Goal: Information Seeking & Learning: Learn about a topic

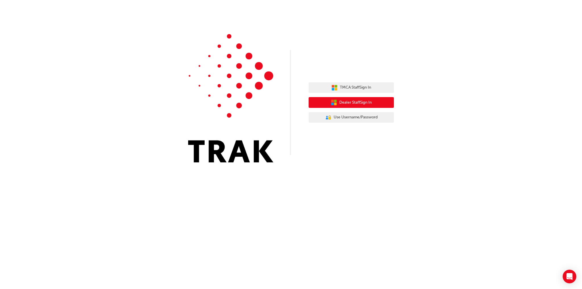
click at [374, 105] on button "Dealer Staff Sign In" at bounding box center [351, 102] width 85 height 11
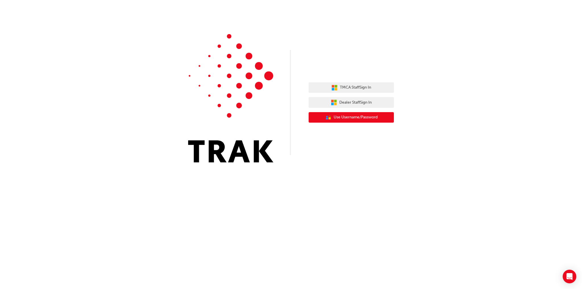
click at [366, 115] on span "Use Username/Password" at bounding box center [356, 117] width 44 height 7
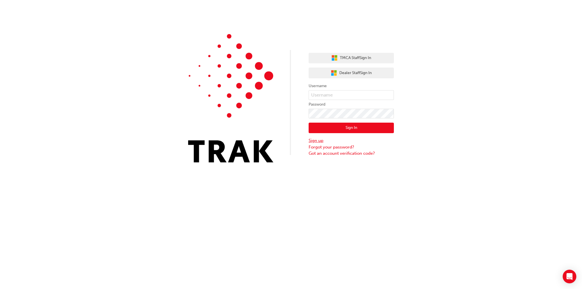
click at [314, 142] on link "Sign up" at bounding box center [351, 141] width 85 height 7
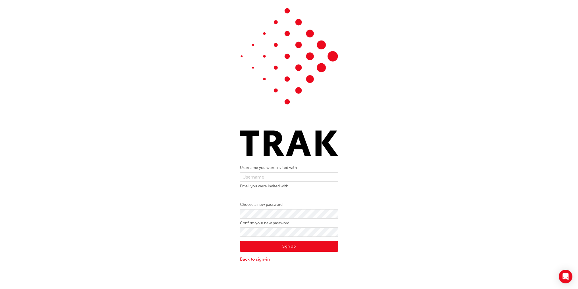
scroll to position [13, 0]
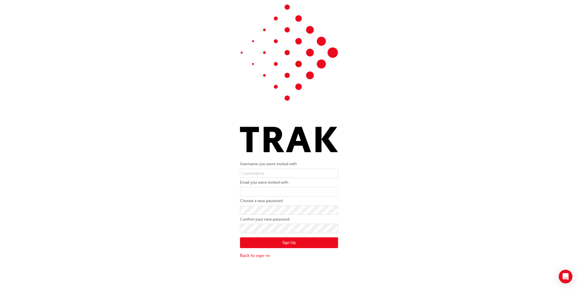
click at [252, 178] on form "Username you were invited with Email you were invited with Choose a new passwor…" at bounding box center [289, 210] width 98 height 98
click at [254, 177] on input "text" at bounding box center [289, 174] width 98 height 10
type input "93153515"
click at [259, 193] on input "email" at bounding box center [289, 192] width 98 height 10
paste input "[PERSON_NAME][EMAIL_ADDRESS][PERSON_NAME][DOMAIN_NAME]"
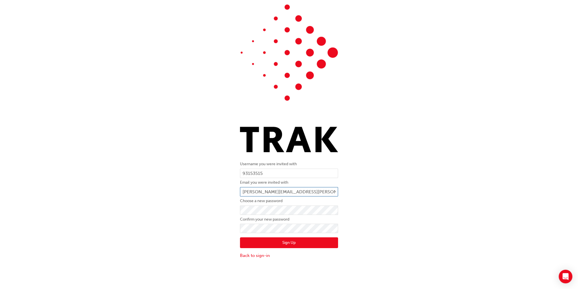
type input "[PERSON_NAME][EMAIL_ADDRESS][PERSON_NAME][DOMAIN_NAME]"
click at [296, 240] on button "Sign Up" at bounding box center [289, 243] width 98 height 11
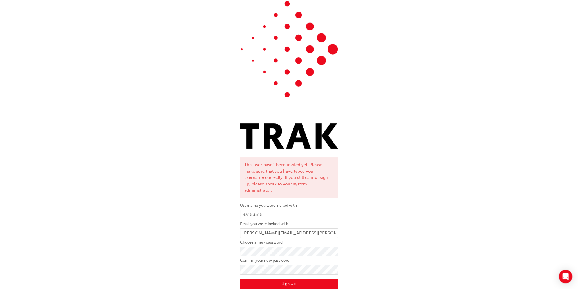
scroll to position [25, 0]
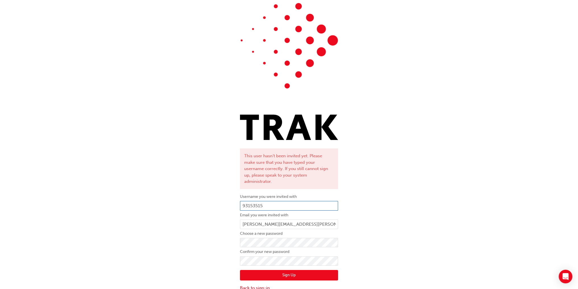
click at [273, 201] on input "93153515" at bounding box center [289, 206] width 98 height 10
drag, startPoint x: 277, startPoint y: 202, endPoint x: 245, endPoint y: 201, distance: 32.4
click at [245, 201] on input "93153515" at bounding box center [289, 206] width 98 height 10
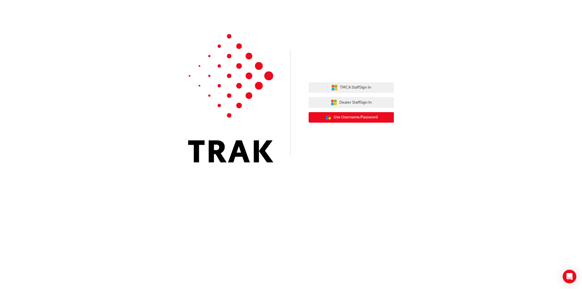
click at [357, 121] on button "User Authentication Icon - Blue Person, Gold Lock Use Username/Password" at bounding box center [351, 117] width 85 height 11
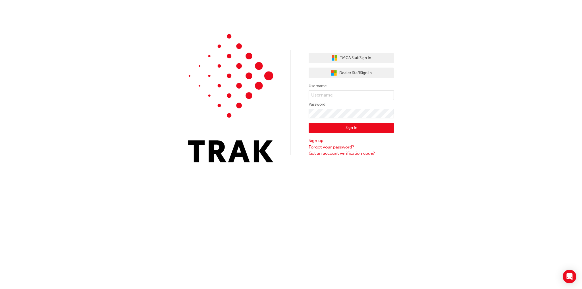
click at [353, 148] on link "Forgot your password?" at bounding box center [351, 147] width 85 height 7
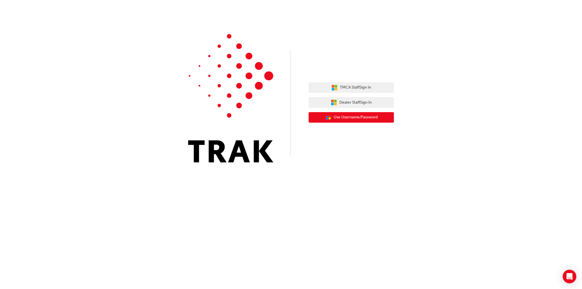
click at [340, 121] on span "Use Username/Password" at bounding box center [356, 117] width 44 height 7
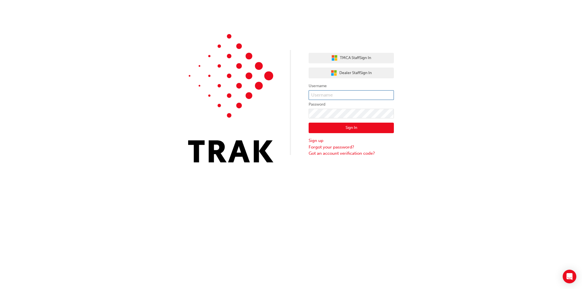
click at [331, 97] on input "text" at bounding box center [351, 95] width 85 height 10
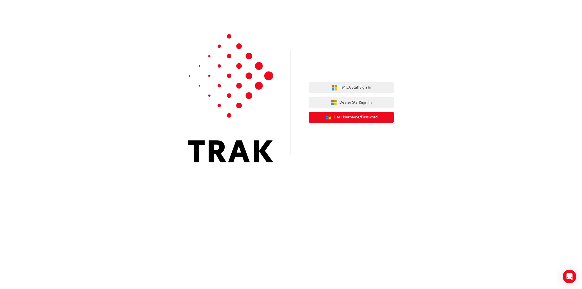
click at [349, 119] on span "Use Username/Password" at bounding box center [356, 117] width 44 height 7
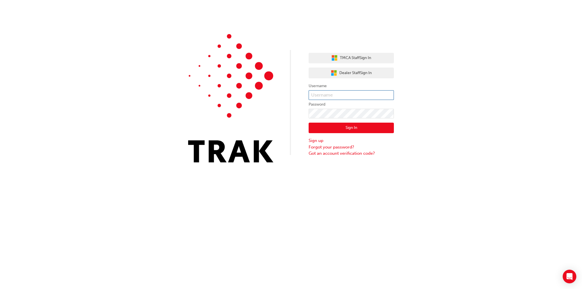
click at [326, 93] on input "text" at bounding box center [351, 95] width 85 height 10
type input "R"
type input "[PERSON_NAME].[PERSON_NAME]"
click at [384, 125] on button "Sign In" at bounding box center [351, 128] width 85 height 11
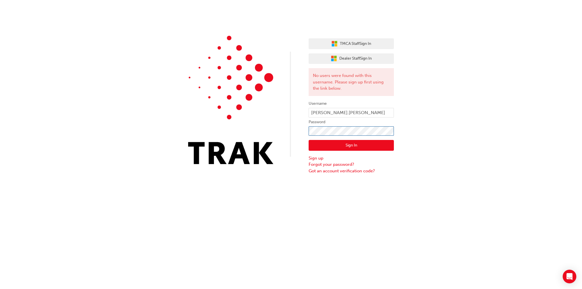
click at [276, 121] on div "TMCA Staff Sign In Dealer Staff Sign In No users were found with this username.…" at bounding box center [291, 87] width 582 height 174
click at [358, 147] on button "Sign In" at bounding box center [351, 145] width 85 height 11
click at [313, 159] on link "Sign up" at bounding box center [351, 158] width 85 height 7
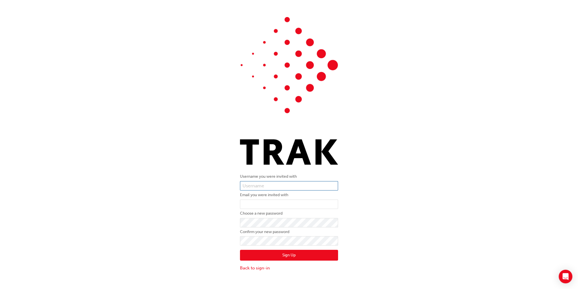
click at [265, 186] on input "text" at bounding box center [289, 186] width 98 height 10
type input "[PERSON_NAME].[PERSON_NAME]"
click at [269, 204] on input "email" at bounding box center [289, 205] width 98 height 10
type input "richard.nguyen@queanbeyantoyota.com.au"
click at [285, 253] on button "Sign Up" at bounding box center [289, 255] width 98 height 11
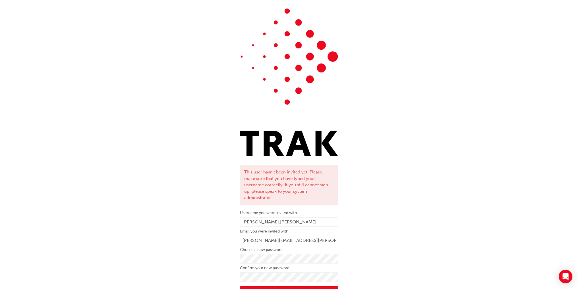
scroll to position [25, 0]
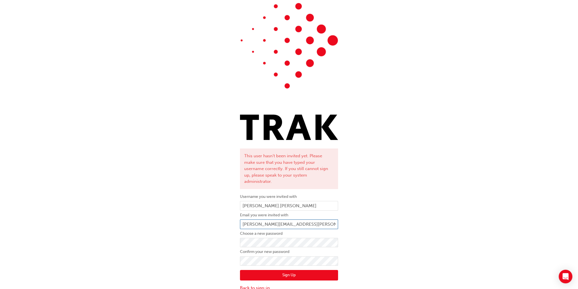
click at [257, 220] on input "richard.nguyen@queanbeyantoyota.com.au" at bounding box center [289, 225] width 98 height 10
drag, startPoint x: 248, startPoint y: 217, endPoint x: 343, endPoint y: 221, distance: 95.6
click at [343, 221] on div "This user hasn't been invited yet. Please make sure that you have typed your us…" at bounding box center [289, 142] width 578 height 308
click at [254, 201] on input "Richard.nguyen" at bounding box center [289, 206] width 98 height 10
click at [245, 201] on input "Richard.nguyen" at bounding box center [289, 206] width 98 height 10
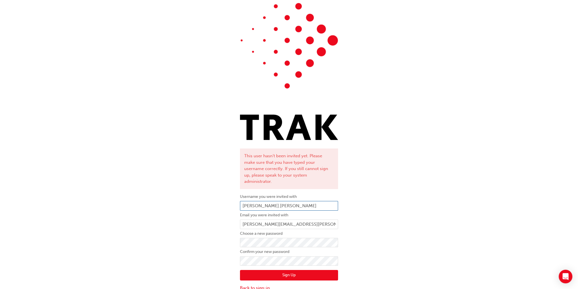
click at [288, 203] on input "richard.nguyen" at bounding box center [289, 206] width 98 height 10
type input "richard.nguyen"
click at [289, 270] on button "Sign Up" at bounding box center [289, 275] width 98 height 11
click at [227, 236] on div "This user hasn't been invited yet. Please make sure that you have typed your us…" at bounding box center [289, 142] width 578 height 308
click at [278, 201] on input "richard.nguyen" at bounding box center [289, 206] width 98 height 10
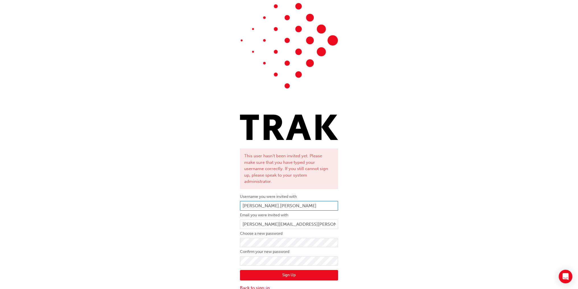
click at [259, 201] on input "richard.nguyen" at bounding box center [289, 206] width 98 height 10
type input "richardnguyen"
click at [293, 270] on button "Sign Up" at bounding box center [289, 275] width 98 height 11
click at [243, 285] on link "Back to sign-in" at bounding box center [289, 288] width 98 height 7
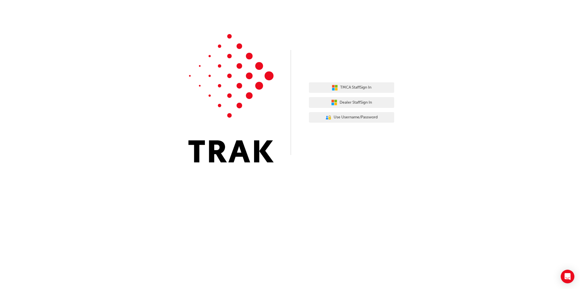
scroll to position [0, 0]
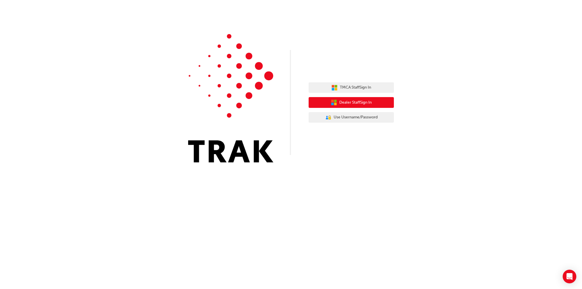
click at [349, 107] on button "Dealer Staff Sign In" at bounding box center [351, 102] width 85 height 11
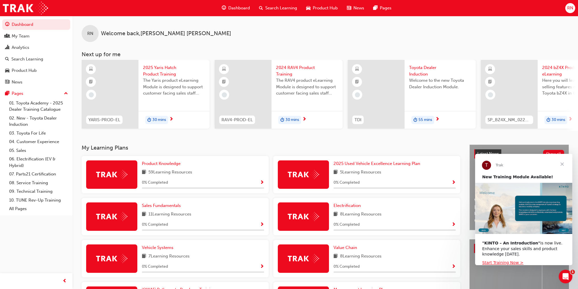
scroll to position [28, 0]
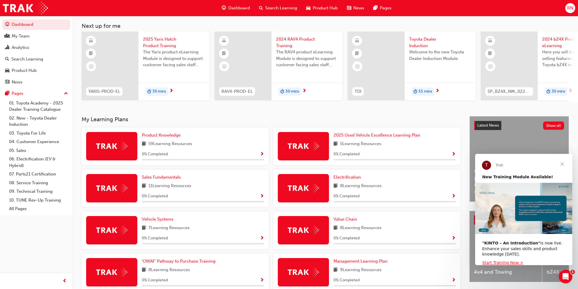
click at [239, 121] on h3 "My Learning Plans" at bounding box center [271, 119] width 379 height 7
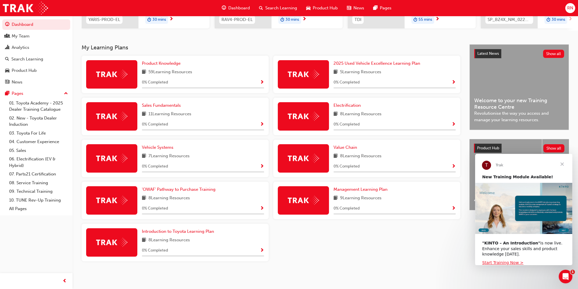
scroll to position [102, 0]
click at [563, 165] on span "Close" at bounding box center [562, 164] width 20 height 20
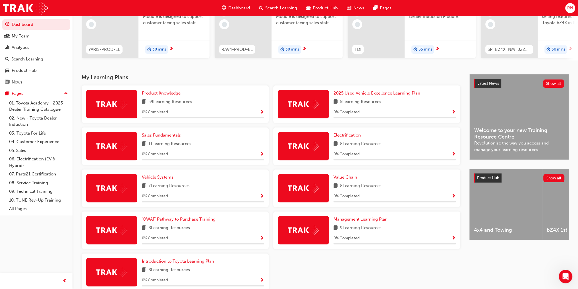
scroll to position [0, 0]
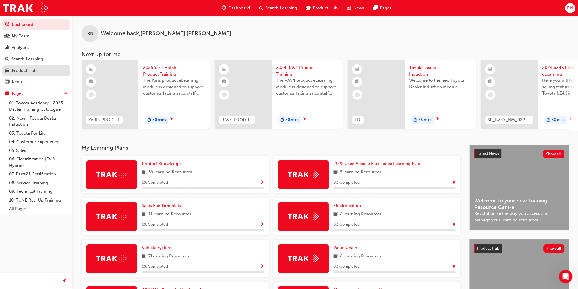
click at [32, 69] on div "Product Hub" at bounding box center [24, 70] width 25 height 7
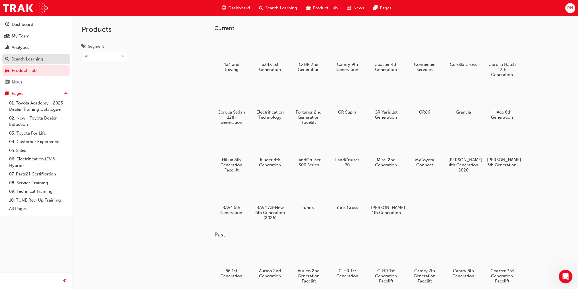
click at [34, 59] on div "Search Learning" at bounding box center [27, 59] width 32 height 7
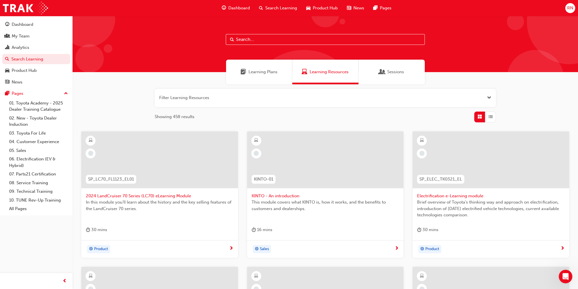
click at [268, 42] on input "text" at bounding box center [325, 39] width 199 height 11
type input "owaf"
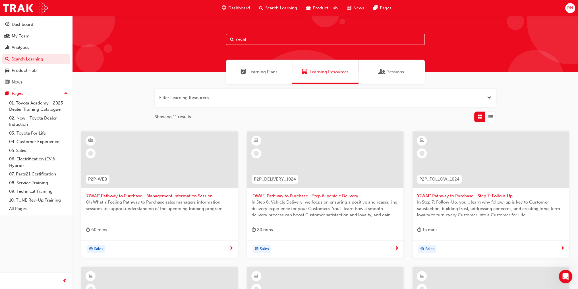
click at [176, 198] on span "'OWAF' Pathway to Purchase - Management Information Session" at bounding box center [160, 196] width 148 height 7
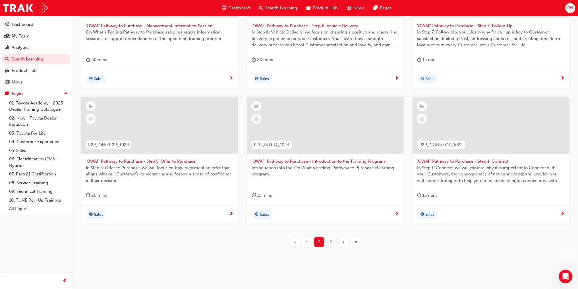
scroll to position [174, 0]
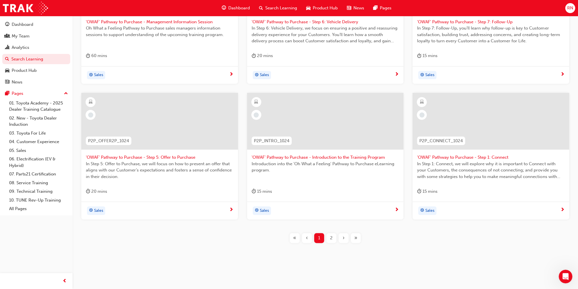
click at [469, 157] on span "'OWAF' Pathway to Purchase - Step 1: Connect" at bounding box center [491, 157] width 148 height 7
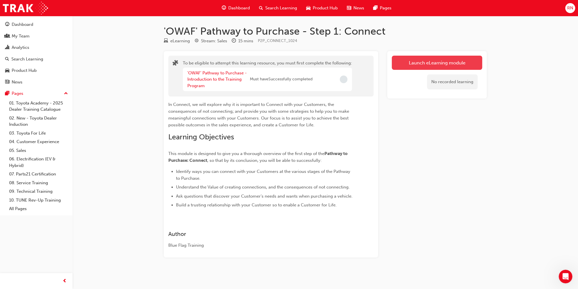
click at [437, 66] on button "Launch eLearning module" at bounding box center [437, 63] width 90 height 14
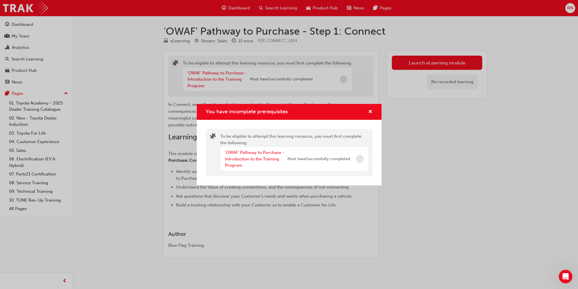
click at [362, 161] on span "Incomplete" at bounding box center [360, 159] width 8 height 8
click at [212, 159] on div "You have incomplete prerequisites" at bounding box center [215, 152] width 10 height 39
click at [264, 160] on link "'OWAF' Pathway to Purchase - Introduction to the Training Program" at bounding box center [254, 159] width 59 height 18
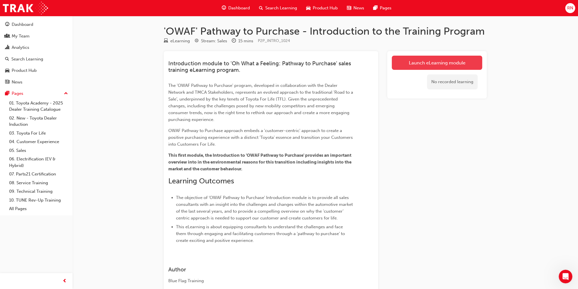
click at [450, 64] on link "Launch eLearning module" at bounding box center [437, 63] width 90 height 14
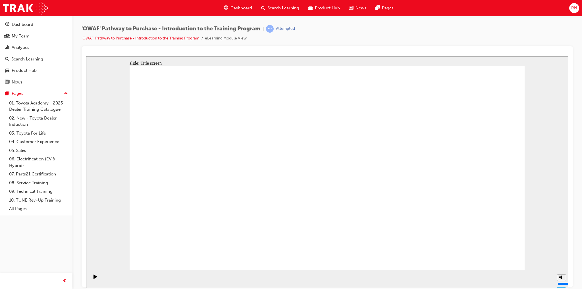
click at [94, 279] on icon "Pause (Ctrl+Alt+P)" at bounding box center [95, 277] width 3 height 4
click at [91, 278] on div "Play (Ctrl+Alt+P)" at bounding box center [96, 280] width 10 height 10
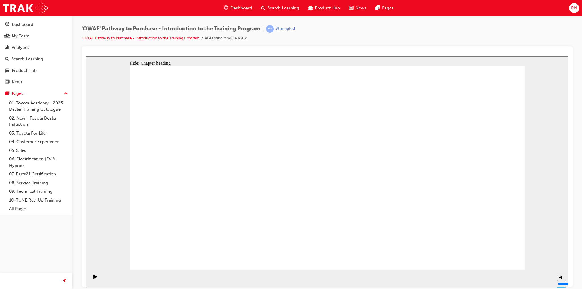
drag, startPoint x: 377, startPoint y: 167, endPoint x: 393, endPoint y: 167, distance: 16.2
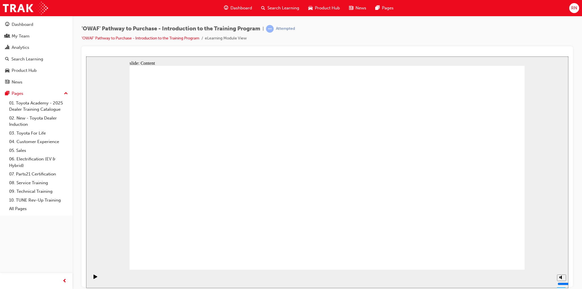
drag, startPoint x: 474, startPoint y: 163, endPoint x: 477, endPoint y: 162, distance: 3.2
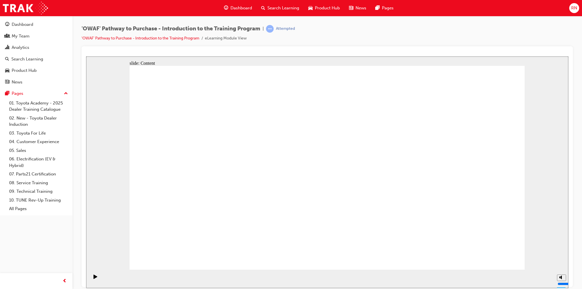
drag, startPoint x: 188, startPoint y: 163, endPoint x: 292, endPoint y: 163, distance: 104.3
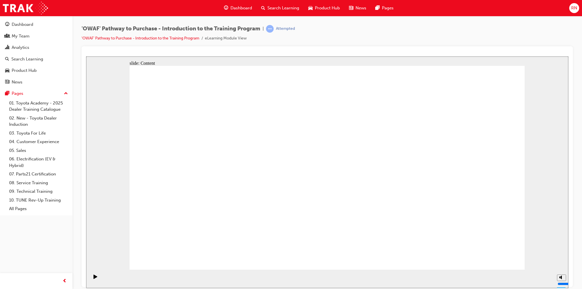
drag, startPoint x: 513, startPoint y: 256, endPoint x: 504, endPoint y: 253, distance: 9.5
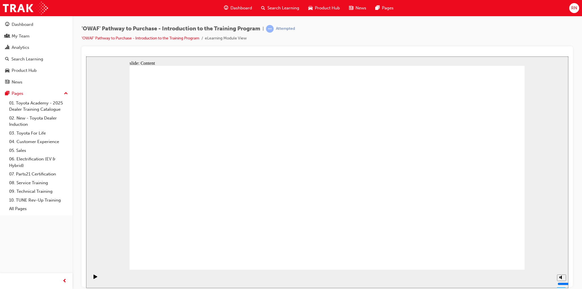
drag, startPoint x: 381, startPoint y: 171, endPoint x: 382, endPoint y: 176, distance: 5.1
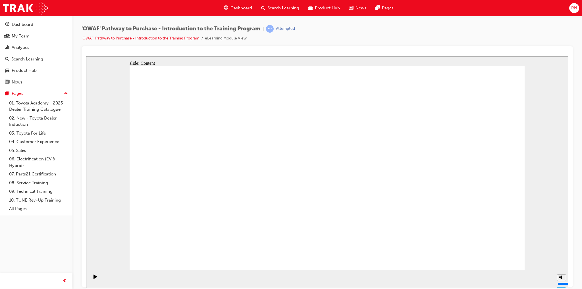
drag, startPoint x: 491, startPoint y: 264, endPoint x: 487, endPoint y: 259, distance: 6.6
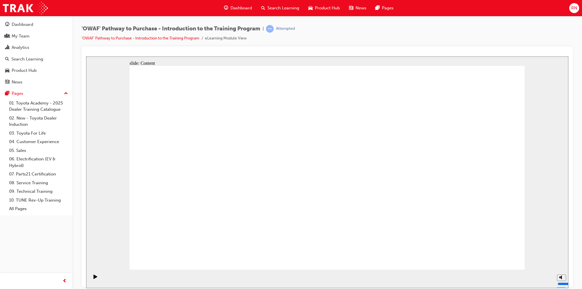
click at [94, 279] on icon "Play (Ctrl+Alt+P)" at bounding box center [96, 277] width 4 height 4
click at [223, 39] on li "eLearning Module View" at bounding box center [226, 38] width 42 height 7
click at [183, 38] on link "'OWAF' Pathway to Purchase - Introduction to the Training Program" at bounding box center [141, 38] width 118 height 5
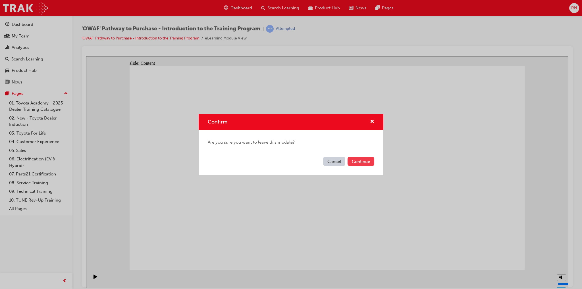
click at [354, 162] on button "Continue" at bounding box center [361, 161] width 27 height 9
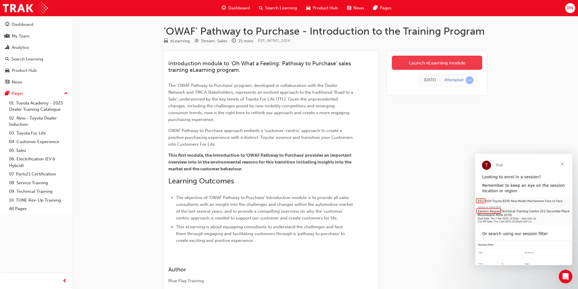
click at [457, 63] on link "Launch eLearning module" at bounding box center [437, 63] width 90 height 14
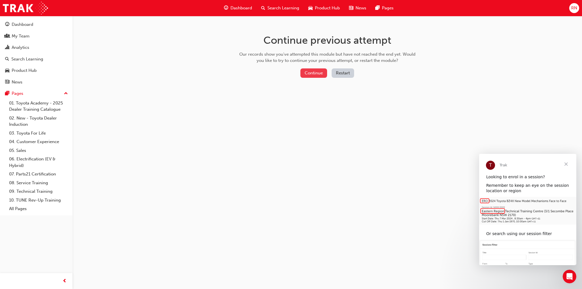
click at [316, 75] on button "Continue" at bounding box center [313, 73] width 27 height 9
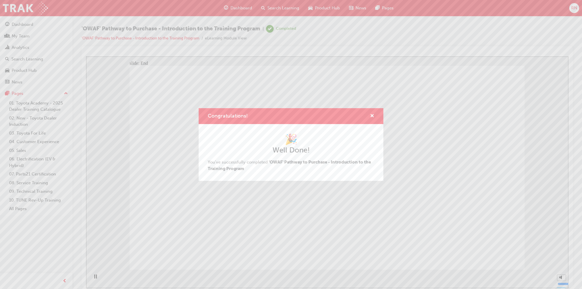
drag, startPoint x: 202, startPoint y: 231, endPoint x: 133, endPoint y: 170, distance: 92.4
click at [202, 231] on div "Congratulations! 🎉 Well Done! You've successfully completed 'OWAF' Pathway to P…" at bounding box center [291, 144] width 582 height 289
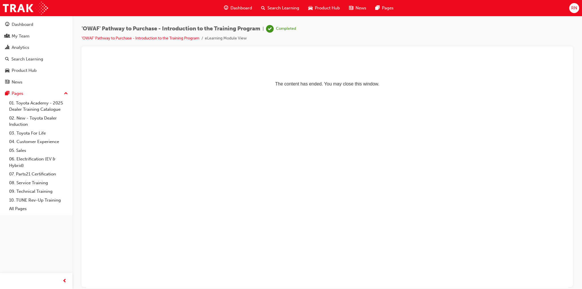
click at [362, 91] on html "The content has ended. You may close this window." at bounding box center [327, 73] width 482 height 35
click at [188, 91] on html "The content has ended. You may close this window." at bounding box center [327, 73] width 482 height 35
click at [252, 91] on html "The content has ended. You may close this window." at bounding box center [327, 73] width 482 height 35
click at [177, 30] on span "'OWAF' Pathway to Purchase - Introduction to the Training Program" at bounding box center [171, 29] width 179 height 7
click at [35, 73] on div "Product Hub" at bounding box center [24, 70] width 25 height 7
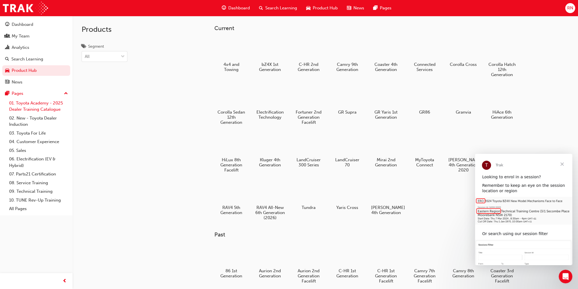
click at [36, 113] on link "01. Toyota Academy - 2025 Dealer Training Catalogue" at bounding box center [38, 106] width 63 height 15
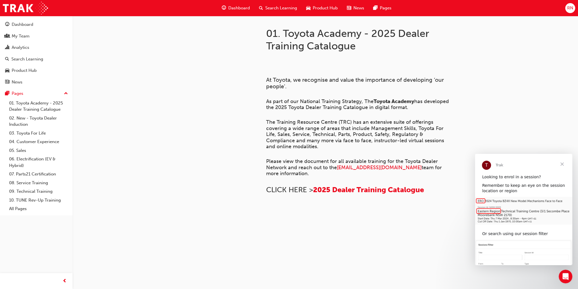
scroll to position [359, 0]
click at [561, 165] on span "Close" at bounding box center [562, 164] width 20 height 20
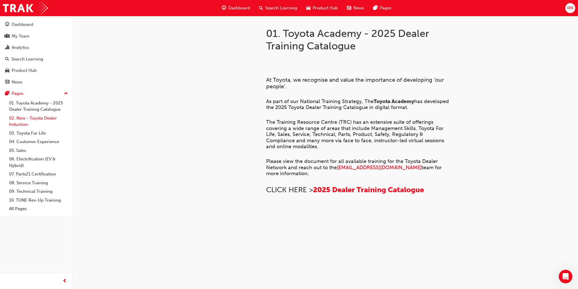
click at [24, 123] on link "02. New - Toyota Dealer Induction" at bounding box center [38, 121] width 63 height 15
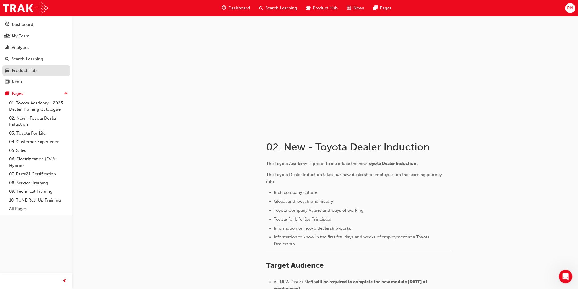
click at [30, 71] on div "Product Hub" at bounding box center [24, 70] width 25 height 7
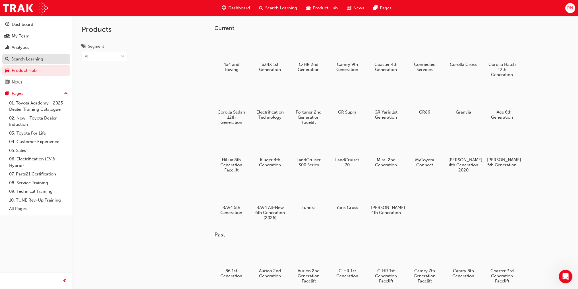
click at [32, 63] on link "Search Learning" at bounding box center [36, 59] width 68 height 11
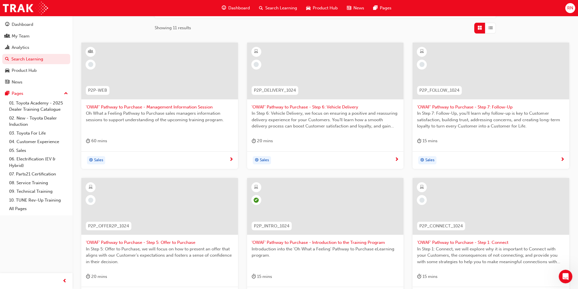
scroll to position [174, 0]
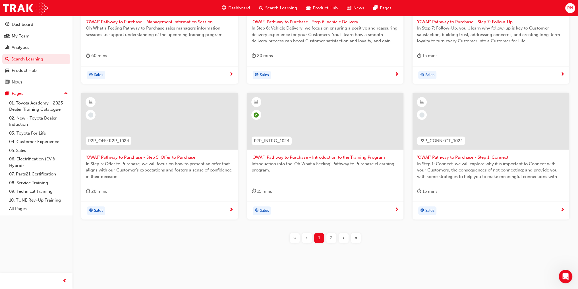
click at [331, 238] on span "2" at bounding box center [331, 238] width 3 height 7
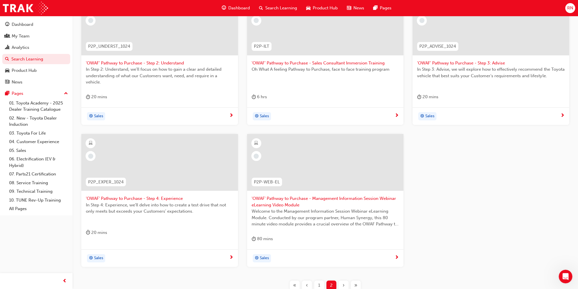
scroll to position [61, 0]
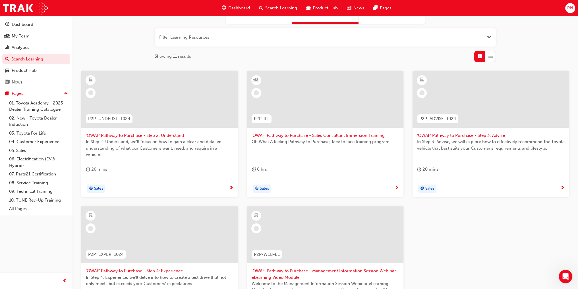
click at [150, 136] on span "'OWAF' Pathway to Purchase - Step 2: Understand" at bounding box center [160, 135] width 148 height 7
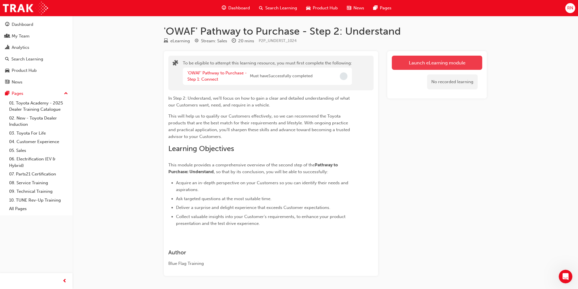
click at [426, 66] on button "Launch eLearning module" at bounding box center [437, 63] width 90 height 14
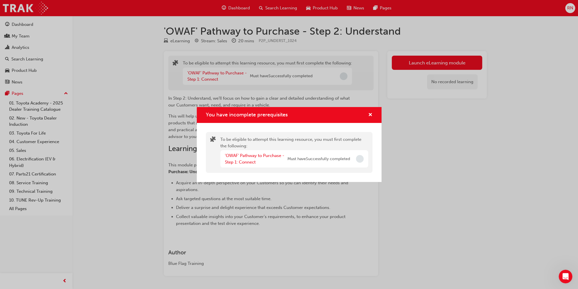
click at [250, 158] on div "'OWAF' Pathway to Purchase - Step 1: Connect" at bounding box center [256, 159] width 63 height 13
click at [249, 156] on link "'OWAF' Pathway to Purchase - Step 1: Connect" at bounding box center [254, 159] width 59 height 12
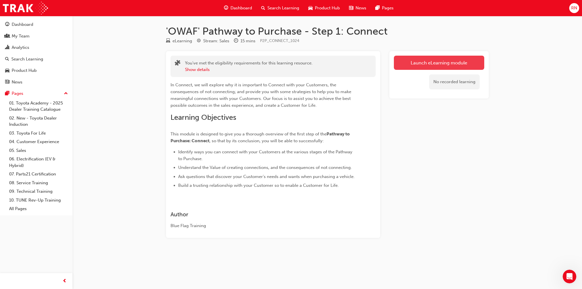
click at [442, 63] on link "Launch eLearning module" at bounding box center [439, 63] width 90 height 14
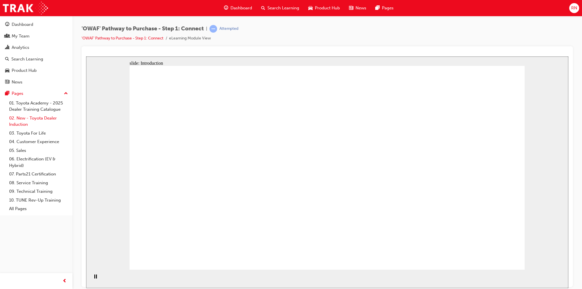
click at [34, 120] on link "02. New - Toyota Dealer Induction" at bounding box center [38, 121] width 63 height 15
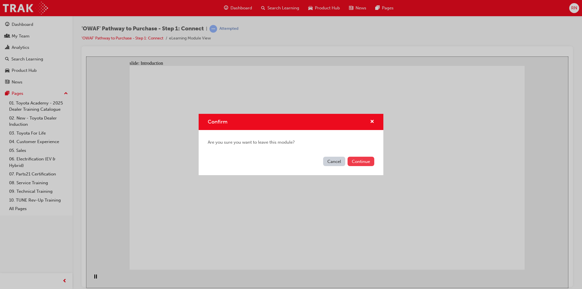
click at [362, 163] on button "Continue" at bounding box center [361, 161] width 27 height 9
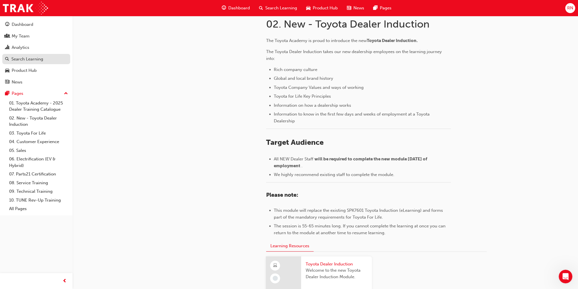
scroll to position [49, 0]
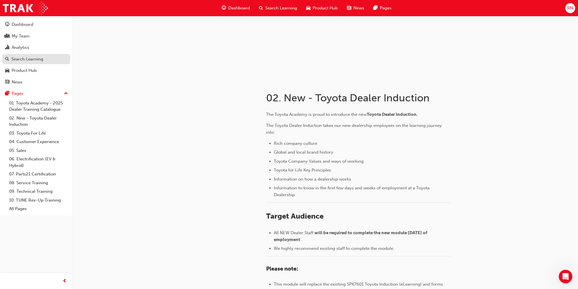
click at [36, 59] on div "Search Learning" at bounding box center [27, 59] width 32 height 7
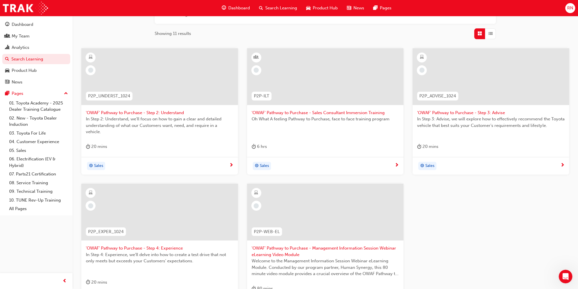
scroll to position [67, 0]
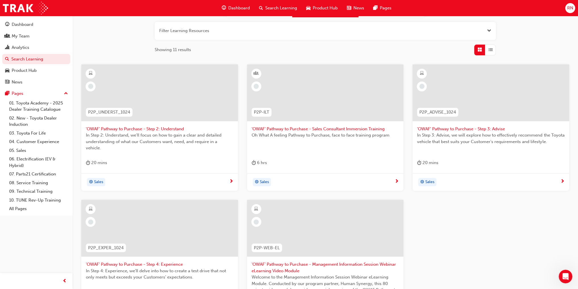
click at [168, 128] on span "'OWAF' Pathway to Purchase - Step 2: Understand" at bounding box center [160, 129] width 148 height 7
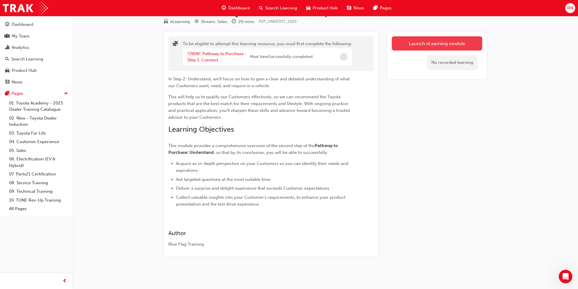
click at [433, 40] on button "Launch eLearning module" at bounding box center [437, 43] width 90 height 14
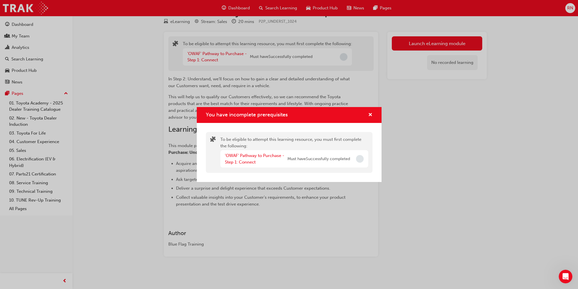
click at [346, 162] on span "Must have Successfully completed" at bounding box center [318, 159] width 63 height 7
click at [358, 158] on span "Incomplete" at bounding box center [360, 159] width 8 height 8
click at [232, 155] on link "'OWAF' Pathway to Purchase - Step 1: Connect" at bounding box center [254, 159] width 59 height 12
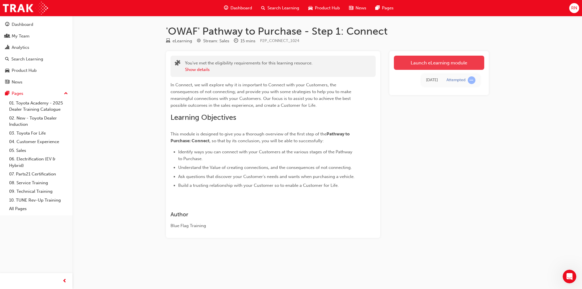
click at [425, 64] on link "Launch eLearning module" at bounding box center [439, 63] width 90 height 14
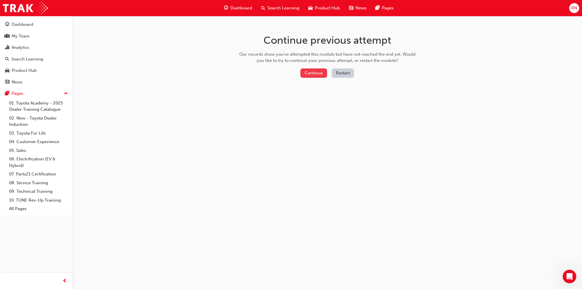
click at [306, 73] on button "Continue" at bounding box center [313, 73] width 27 height 9
